Goal: Task Accomplishment & Management: Complete application form

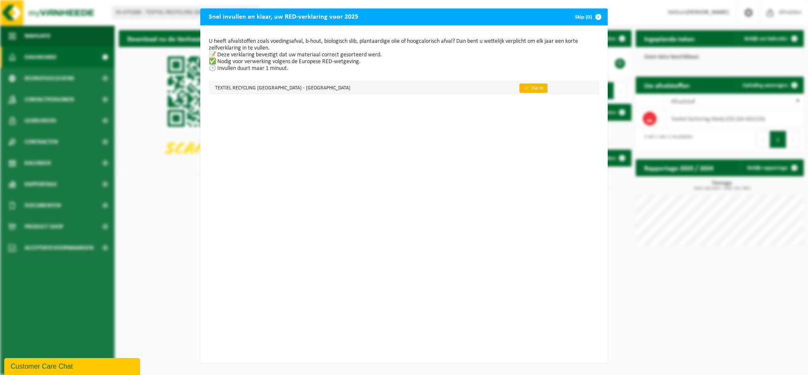
click at [519, 87] on link "👉 Vul in" at bounding box center [533, 88] width 28 height 9
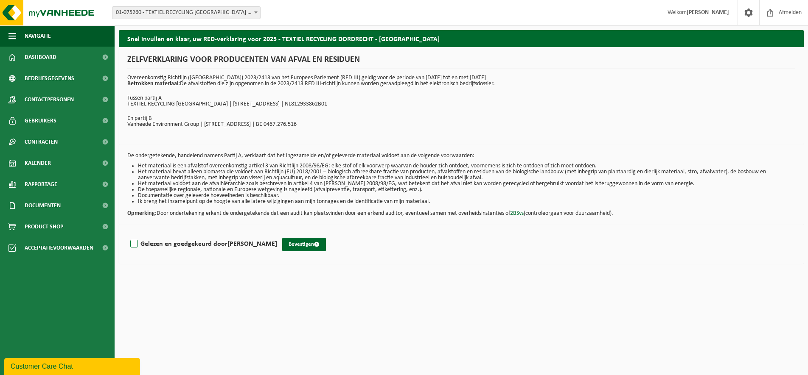
click at [134, 244] on label "Gelezen en goedgekeurd door [PERSON_NAME]" at bounding box center [203, 244] width 148 height 13
click at [277, 234] on input "Gelezen en goedgekeurd door [PERSON_NAME]" at bounding box center [277, 233] width 0 height 0
checkbox input "true"
click at [299, 244] on button "Bevestigen" at bounding box center [304, 245] width 44 height 14
